Goal: Information Seeking & Learning: Learn about a topic

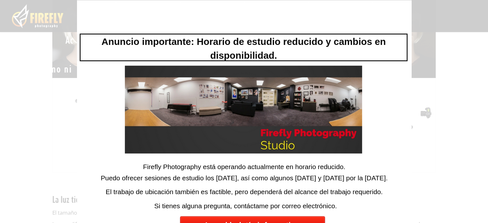
scroll to position [334, 0]
click at [52, 134] on div at bounding box center [244, 111] width 488 height 223
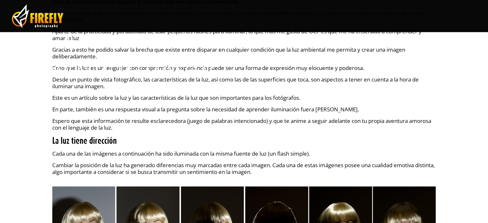
scroll to position [160, 0]
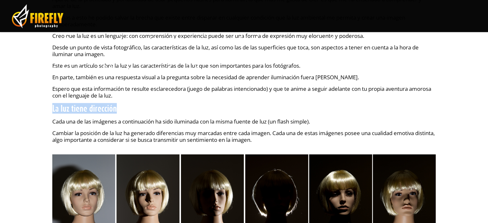
drag, startPoint x: 53, startPoint y: 109, endPoint x: 119, endPoint y: 111, distance: 65.8
click at [119, 111] on h3 "La luz tiene dirección" at bounding box center [244, 109] width 384 height 10
copy font "La luz tiene dirección"
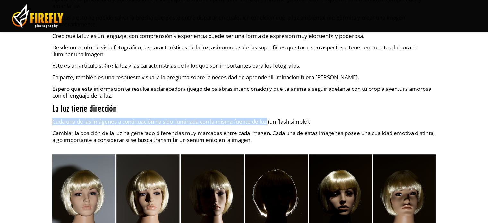
drag, startPoint x: 53, startPoint y: 121, endPoint x: 273, endPoint y: 122, distance: 220.5
click at [273, 122] on font "Cada una de las imágenes a continuación ha sido iluminada con la misma fuente d…" at bounding box center [181, 121] width 258 height 7
copy font "Cada una de las imágenes a continuación ha sido iluminada con la misma fuente d…"
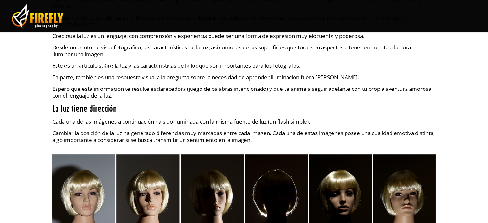
click at [90, 132] on font "Cambiar la posición de la luz ha generado diferencias muy marcadas entre cada i…" at bounding box center [243, 136] width 383 height 14
drag, startPoint x: 53, startPoint y: 133, endPoint x: 192, endPoint y: 133, distance: 139.6
click at [192, 133] on font "Cambiar la posición de la luz ha generado diferencias muy marcadas entre cada i…" at bounding box center [243, 136] width 383 height 14
click at [277, 133] on font "Cambiar la posición de la luz ha generado diferencias muy marcadas entre cada i…" at bounding box center [243, 136] width 383 height 14
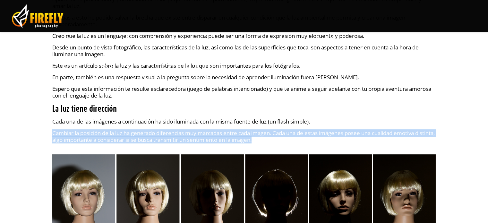
drag, startPoint x: 53, startPoint y: 132, endPoint x: 280, endPoint y: 139, distance: 227.3
click at [280, 139] on p "Cambiar la posición de la luz ha generado diferencias muy marcadas entre cada i…" at bounding box center [244, 136] width 384 height 13
copy font "Cambiar la posición de la luz ha generado diferencias muy marcadas entre cada i…"
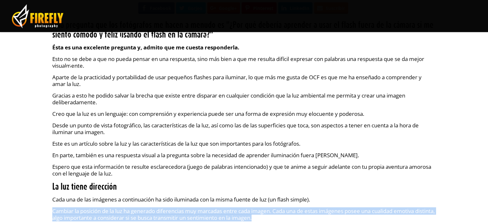
scroll to position [0, 0]
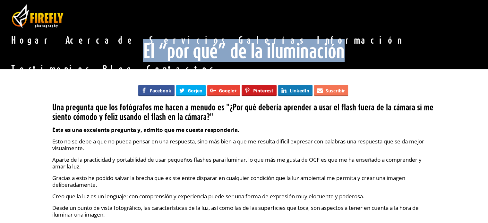
drag, startPoint x: 144, startPoint y: 52, endPoint x: 345, endPoint y: 54, distance: 201.2
click at [345, 54] on font "El “por qué” de la iluminación" at bounding box center [244, 50] width 202 height 23
copy font "El “por qué” de la iluminación"
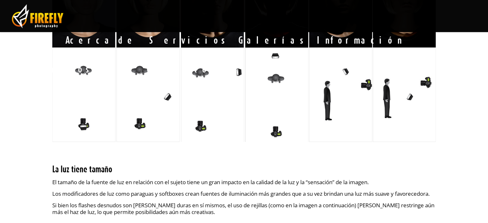
scroll to position [449, 0]
